Goal: Information Seeking & Learning: Check status

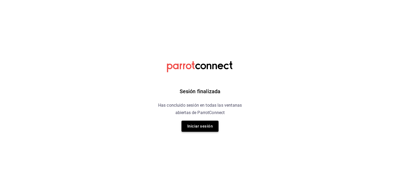
click at [203, 125] on button "Iniciar sesión" at bounding box center [200, 126] width 37 height 11
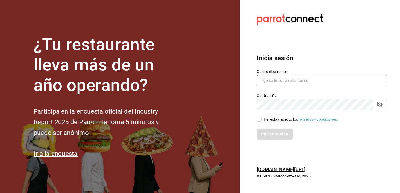
click at [274, 82] on input "text" at bounding box center [322, 80] width 130 height 11
type input "[EMAIL_ADDRESS][DOMAIN_NAME]"
click at [259, 121] on input "He leído y acepto los Términos y condiciones." at bounding box center [259, 119] width 5 height 5
checkbox input "true"
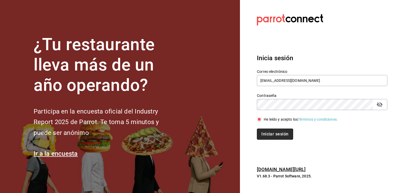
click at [267, 133] on button "Iniciar sesión" at bounding box center [275, 134] width 36 height 11
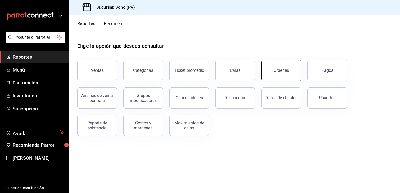
click at [294, 70] on button "Órdenes" at bounding box center [281, 70] width 40 height 21
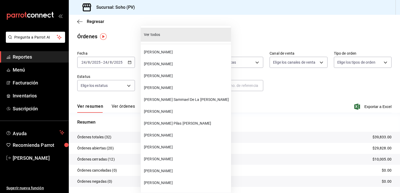
click at [187, 87] on body "Pregunta a Parrot AI Reportes Menú Facturación Inventarios Suscripción Ayuda Re…" at bounding box center [200, 96] width 400 height 193
click at [163, 99] on span "Carlos Sammael De La Luz Aguilar" at bounding box center [186, 100] width 85 height 6
type input "28609ca3-6ac6-4c9f-b792-812c965fe4d2"
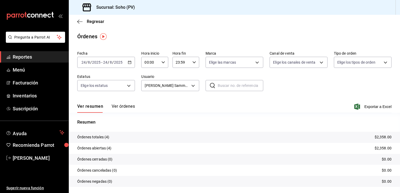
click at [129, 63] on icon "button" at bounding box center [130, 63] width 4 height 4
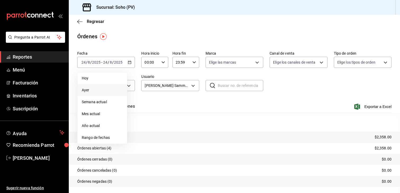
click at [86, 91] on span "Ayer" at bounding box center [102, 91] width 41 height 6
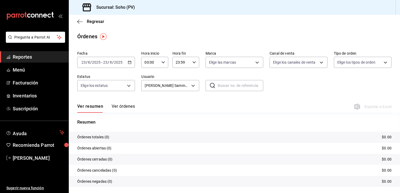
click at [124, 106] on button "Ver órdenes" at bounding box center [123, 108] width 23 height 9
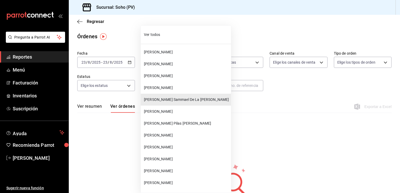
click at [192, 87] on body "Pregunta a Parrot AI Reportes Menú Facturación Inventarios Suscripción Ayuda Re…" at bounding box center [200, 96] width 400 height 193
click at [259, 130] on div at bounding box center [200, 96] width 400 height 193
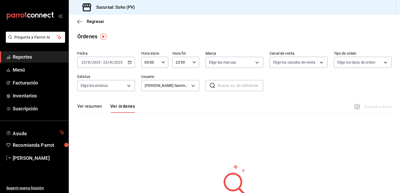
click at [122, 108] on button "Ver órdenes" at bounding box center [122, 108] width 25 height 9
click at [125, 64] on div "2025-08-23 23 / 8 / 2025 - 2025-08-23 23 / 8 / 2025" at bounding box center [106, 62] width 58 height 11
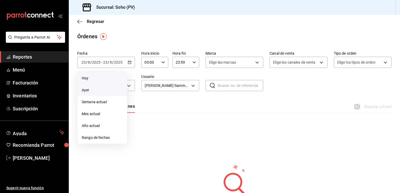
click at [90, 78] on span "Hoy" at bounding box center [102, 79] width 41 height 6
